Goal: Information Seeking & Learning: Find specific fact

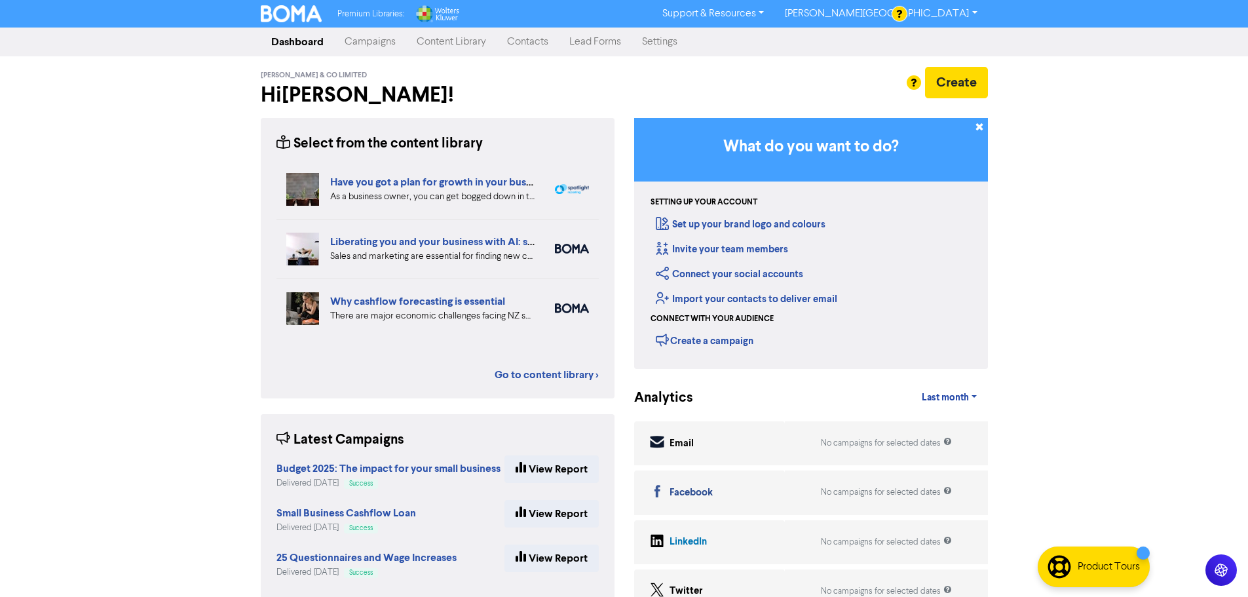
click at [545, 52] on link "Contacts" at bounding box center [528, 42] width 62 height 26
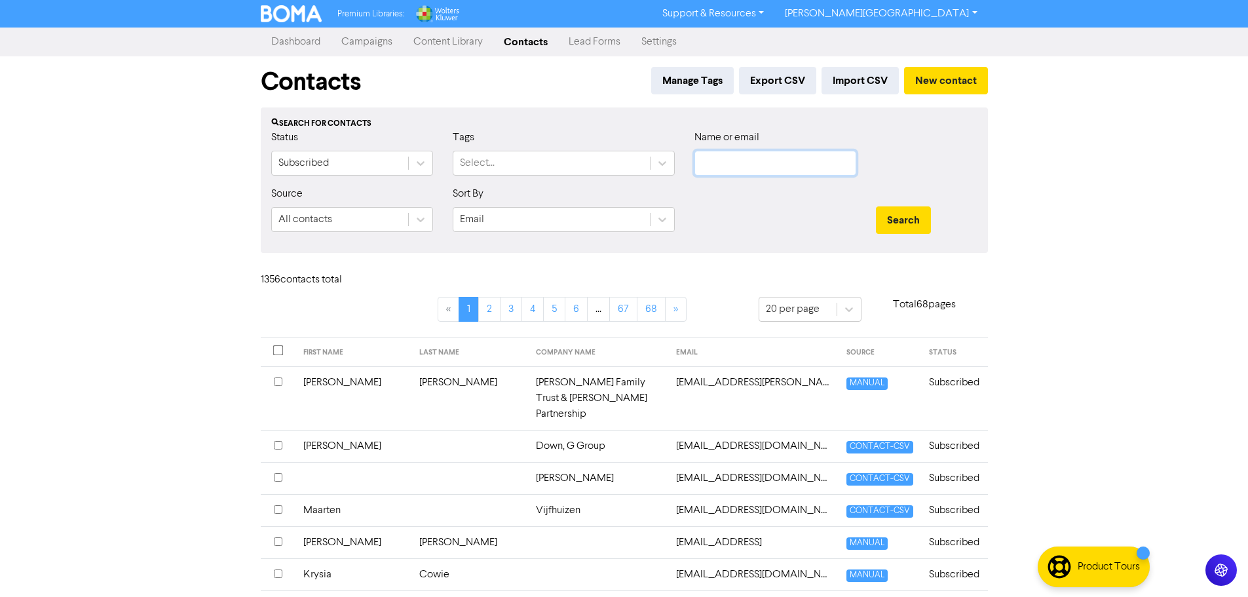
click at [735, 164] on input "text" at bounding box center [775, 163] width 162 height 25
paste input "[EMAIL_ADDRESS][DOMAIN_NAME]"
click at [897, 220] on button "Search" at bounding box center [903, 220] width 55 height 28
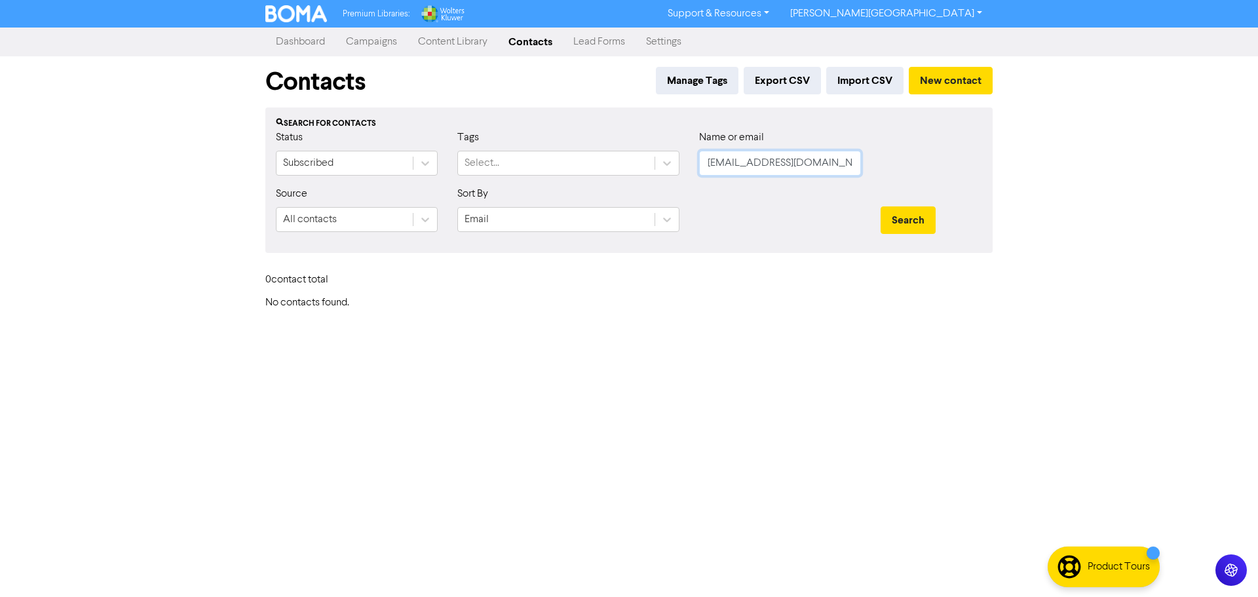
click at [778, 162] on input "[EMAIL_ADDRESS][DOMAIN_NAME]" at bounding box center [780, 163] width 162 height 25
paste input "[EMAIL_ADDRESS][DOMAIN_NAME]"
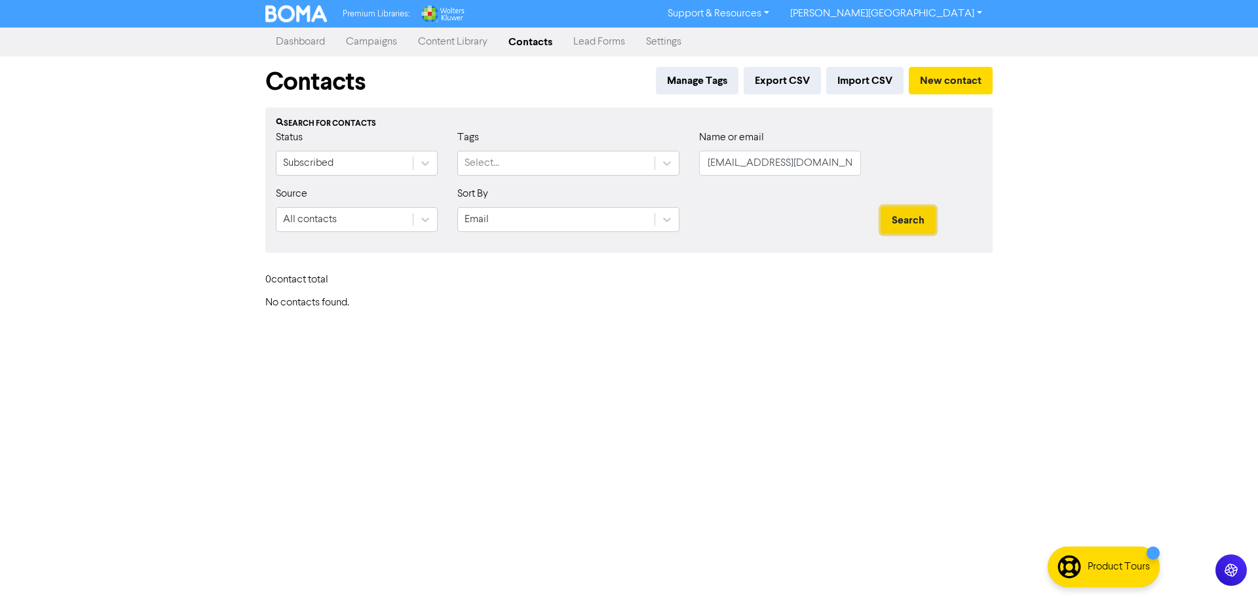
click at [916, 225] on button "Search" at bounding box center [907, 220] width 55 height 28
click at [757, 156] on input "[EMAIL_ADDRESS][DOMAIN_NAME]" at bounding box center [780, 163] width 162 height 25
type input "young"
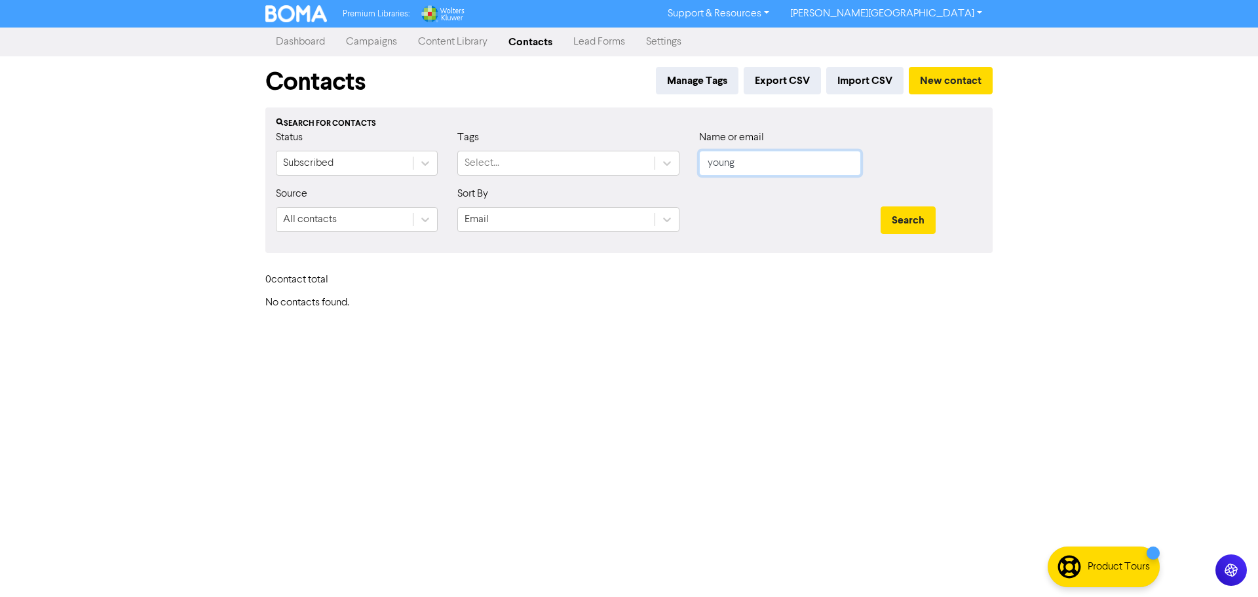
click at [880, 206] on button "Search" at bounding box center [907, 220] width 55 height 28
